Goal: Communication & Community: Answer question/provide support

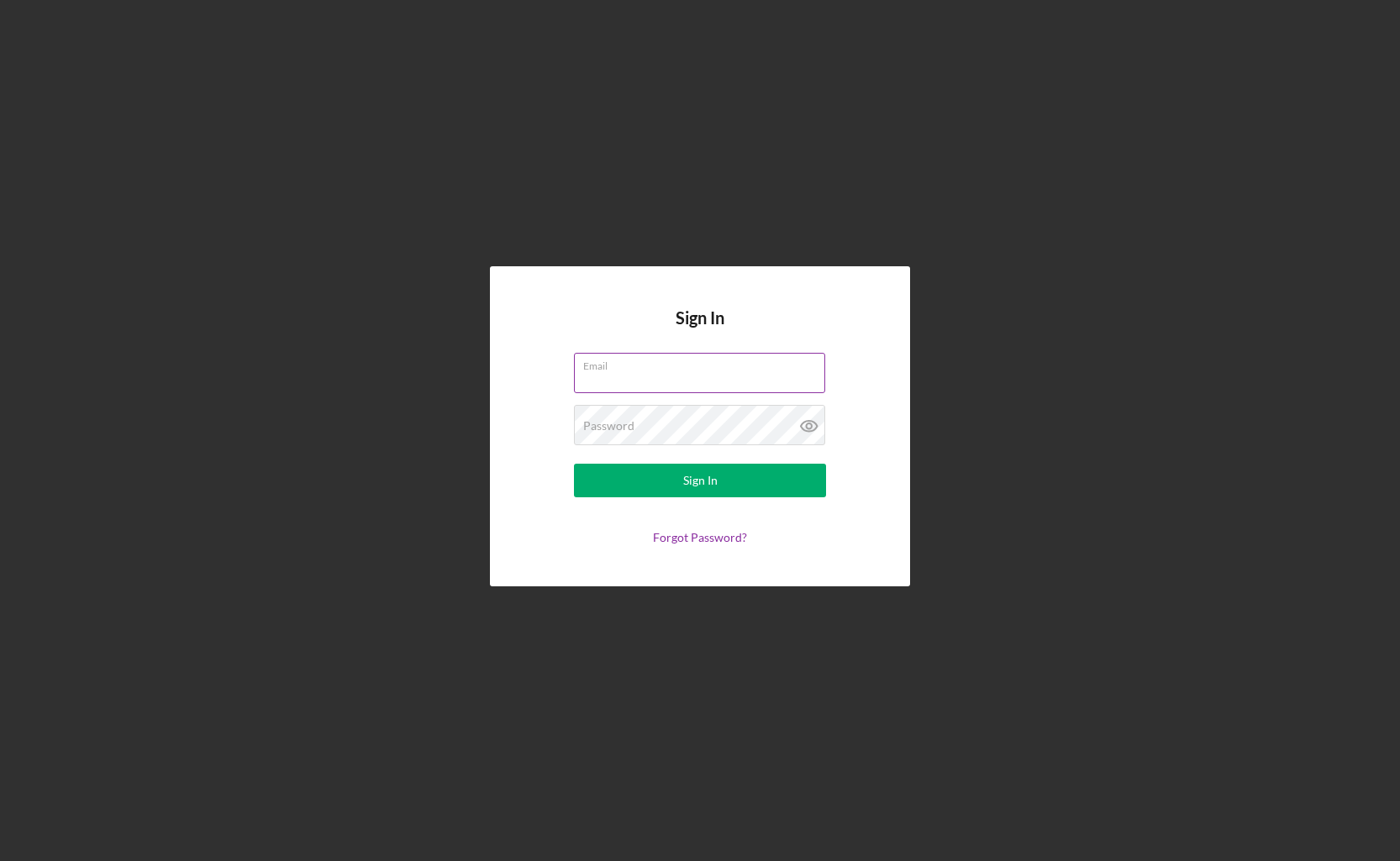
click at [661, 389] on input "Email" at bounding box center [700, 372] width 252 height 40
type input "[EMAIL_ADDRESS][DOMAIN_NAME]"
click at [574, 464] on button "Sign In" at bounding box center [700, 480] width 252 height 33
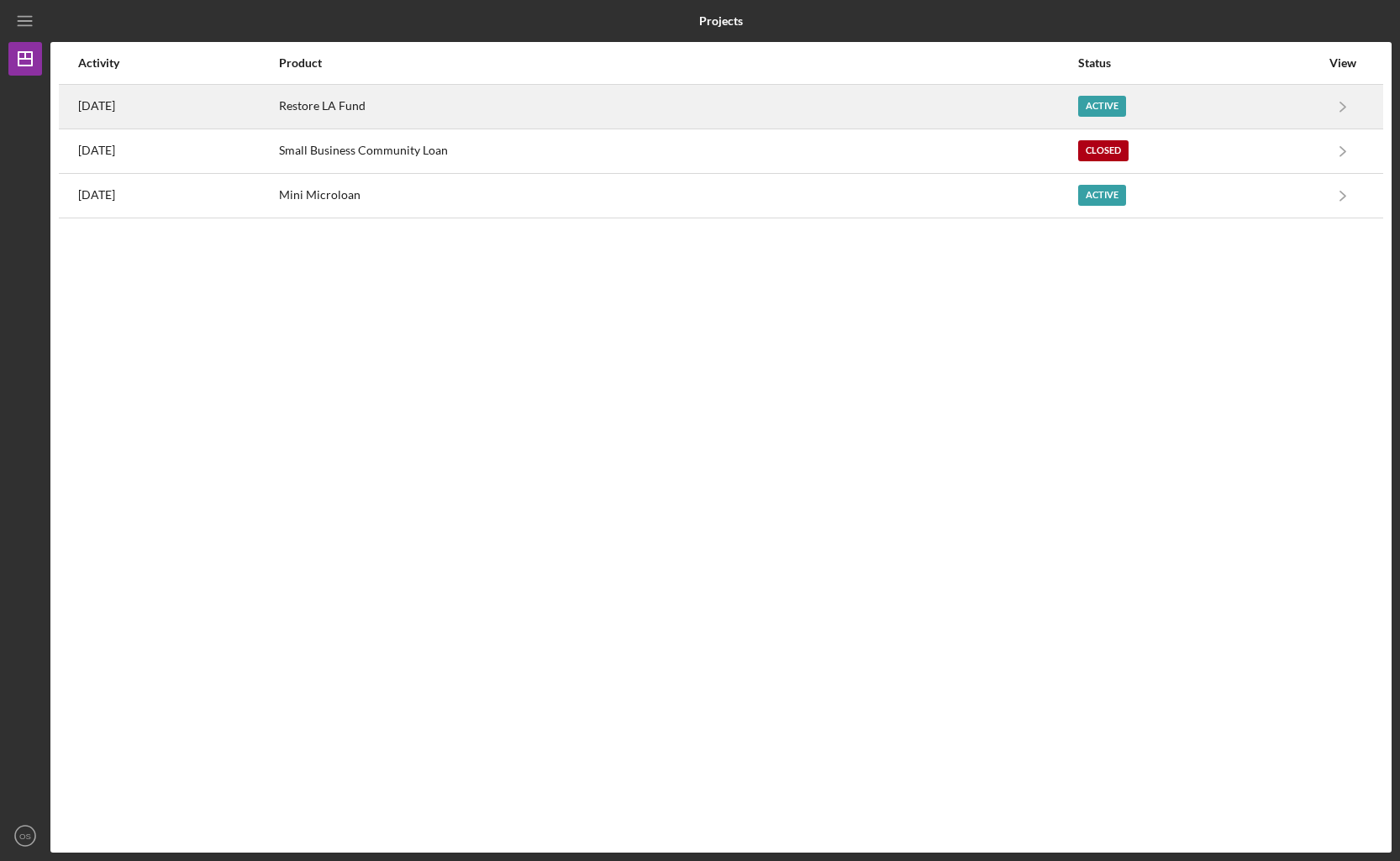
click at [758, 127] on div "Restore LA Fund" at bounding box center [678, 106] width 798 height 42
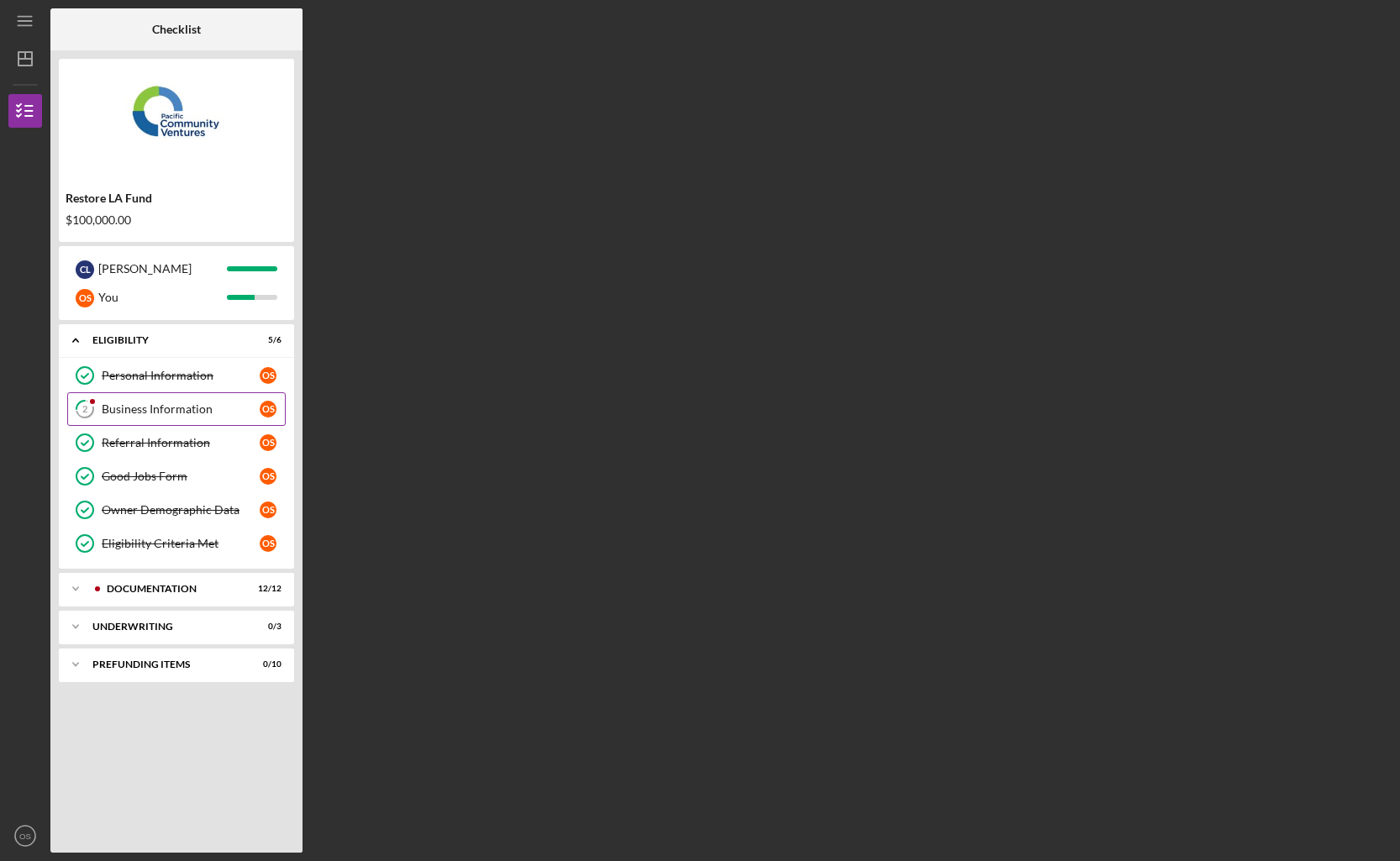
click at [182, 396] on link "2 Business Information O S" at bounding box center [176, 409] width 218 height 33
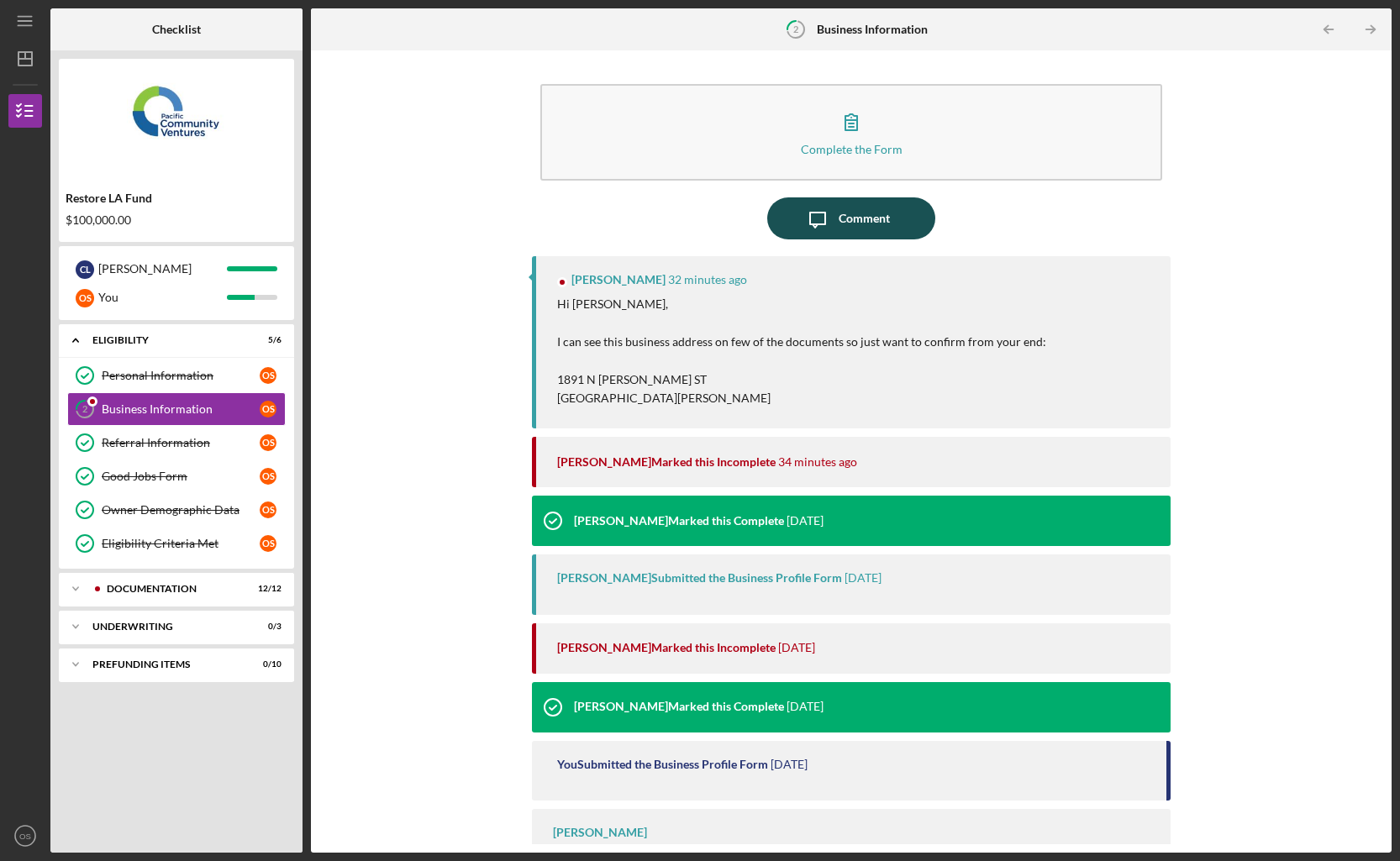
click at [825, 234] on icon "Icon/Message" at bounding box center [817, 218] width 42 height 42
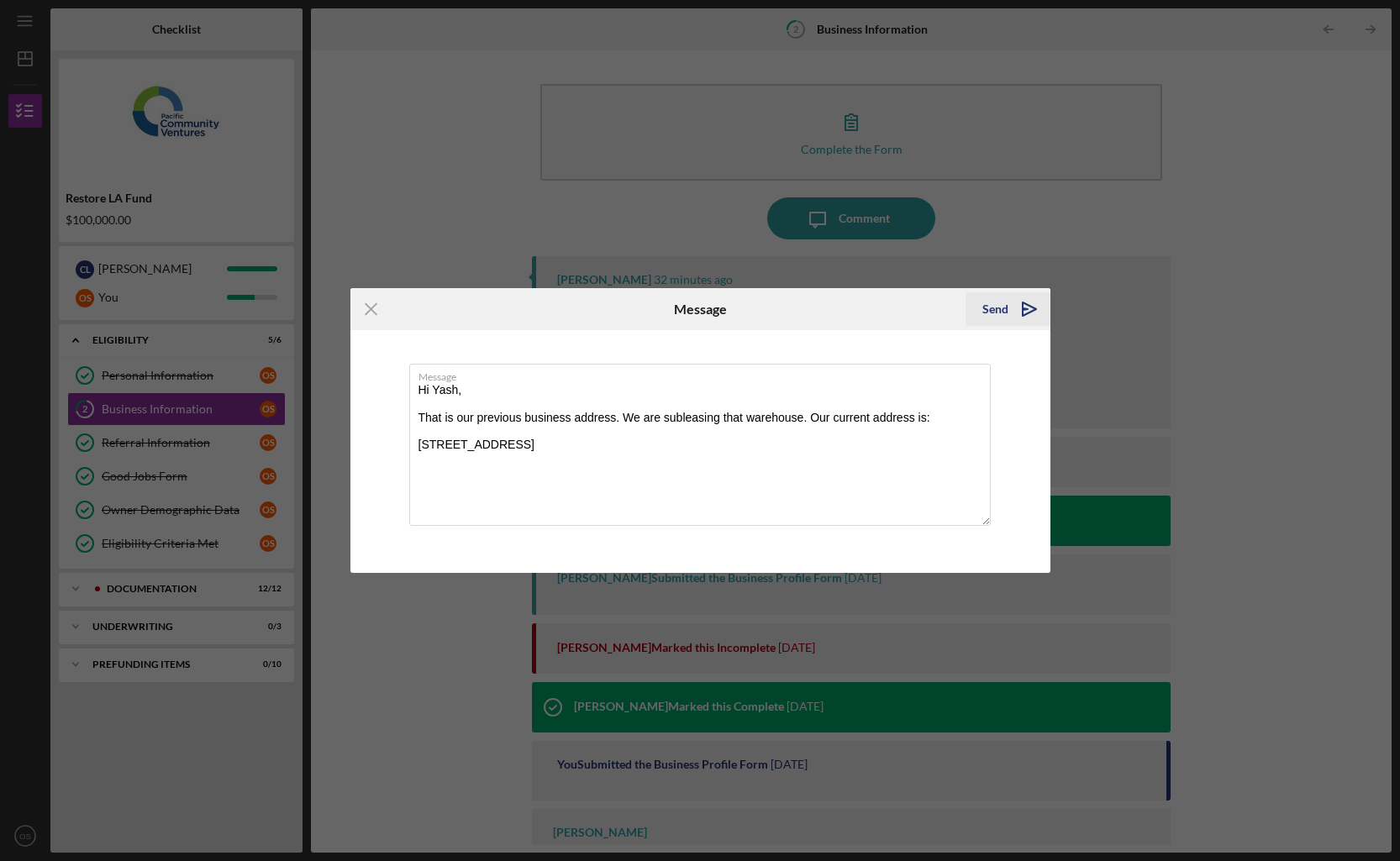
type textarea "Hi Yash, That is our previous business address. We are subleasing that warehous…"
click at [989, 306] on div "Send" at bounding box center [995, 309] width 26 height 33
